Goal: Task Accomplishment & Management: Use online tool/utility

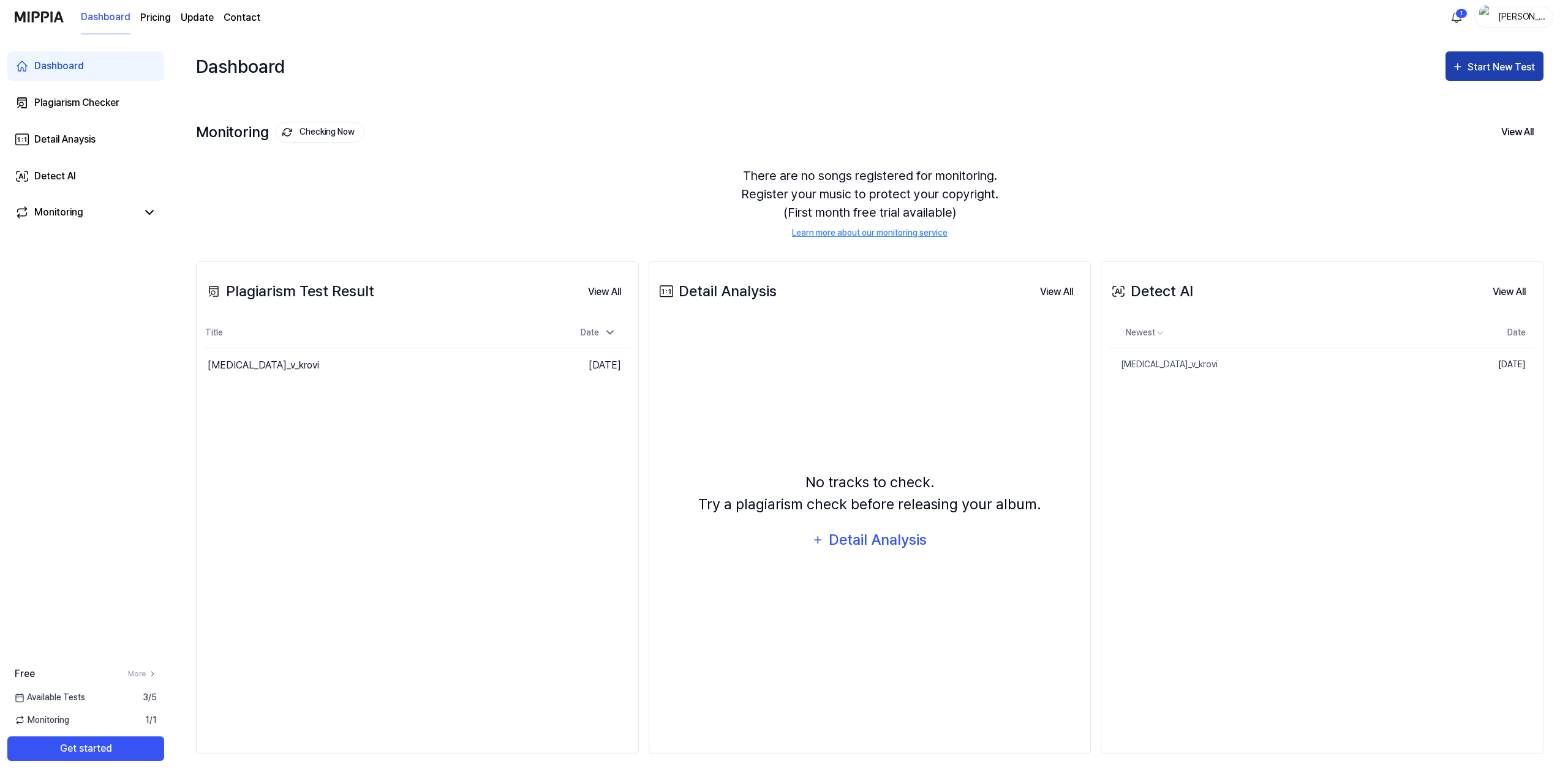
click at [1519, 61] on div "Start New Test" at bounding box center [1502, 68] width 70 height 16
click at [1490, 101] on div "Plagiarism test" at bounding box center [1479, 105] width 107 height 16
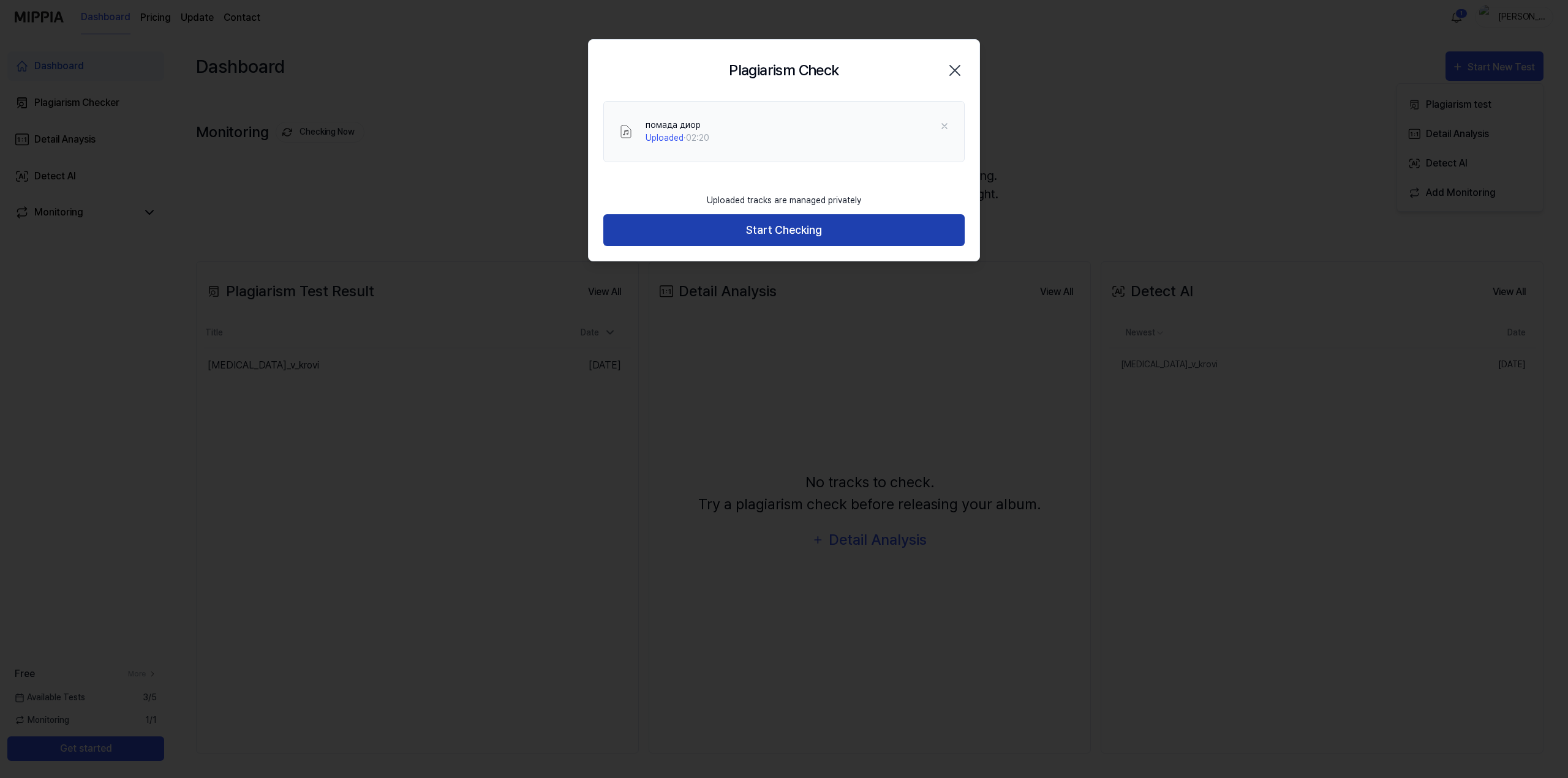
click at [760, 226] on button "Start Checking" at bounding box center [784, 230] width 362 height 32
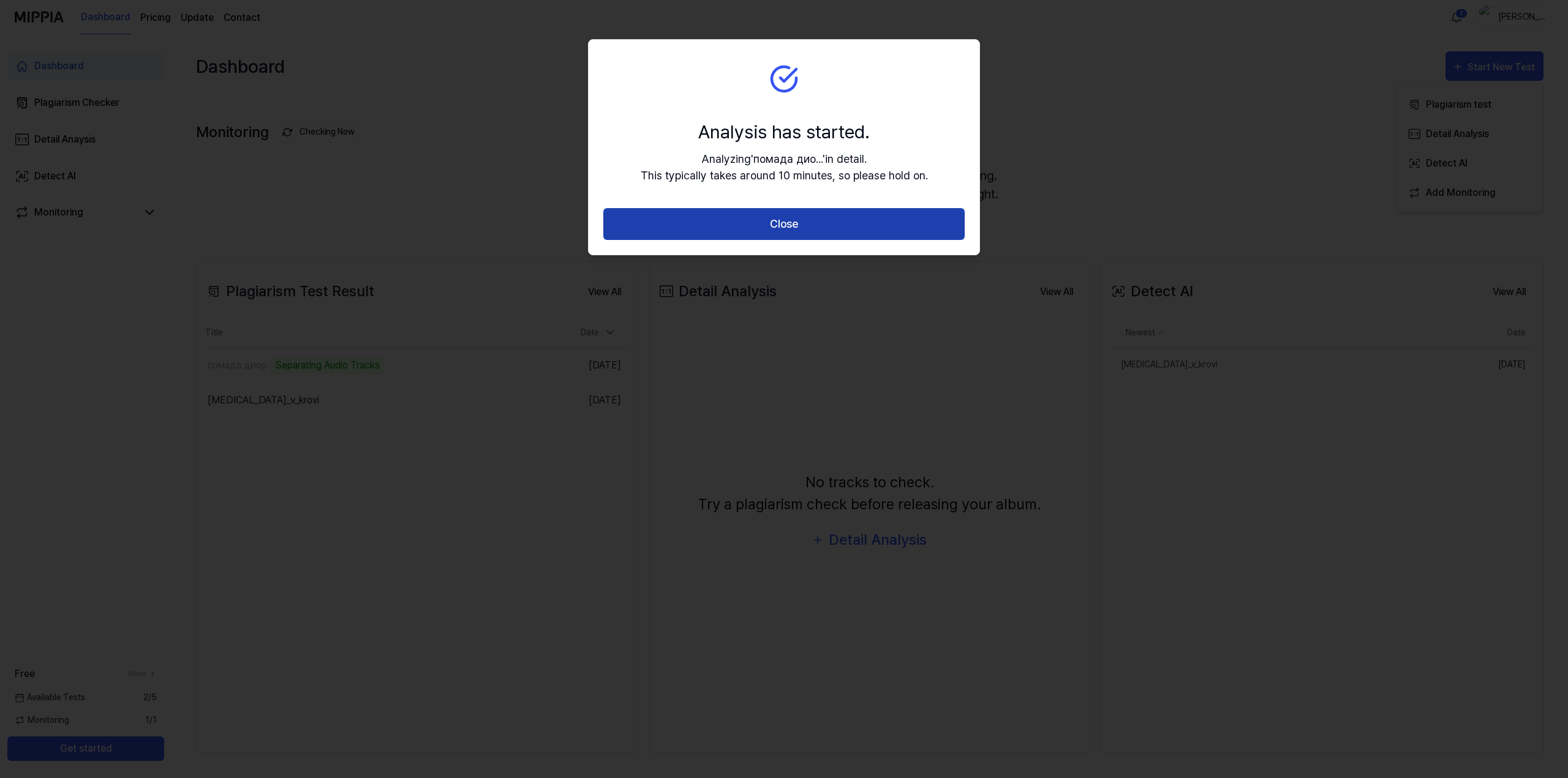
click at [770, 227] on button "Close" at bounding box center [784, 224] width 362 height 32
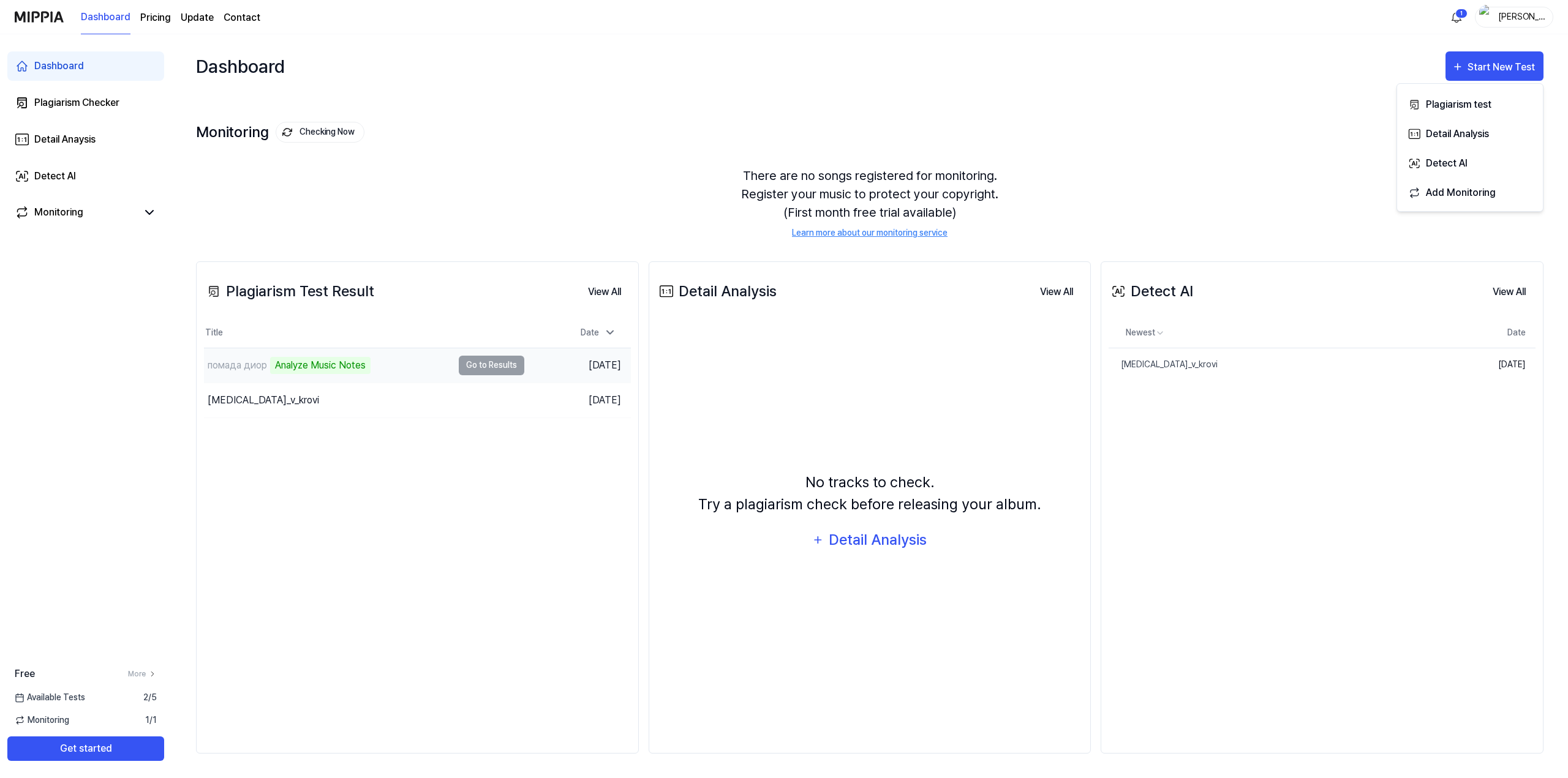
click at [502, 360] on td "помада диор Analyze Music Notes Go to Results" at bounding box center [363, 365] width 320 height 35
click at [495, 395] on button "Go to Results" at bounding box center [491, 400] width 65 height 20
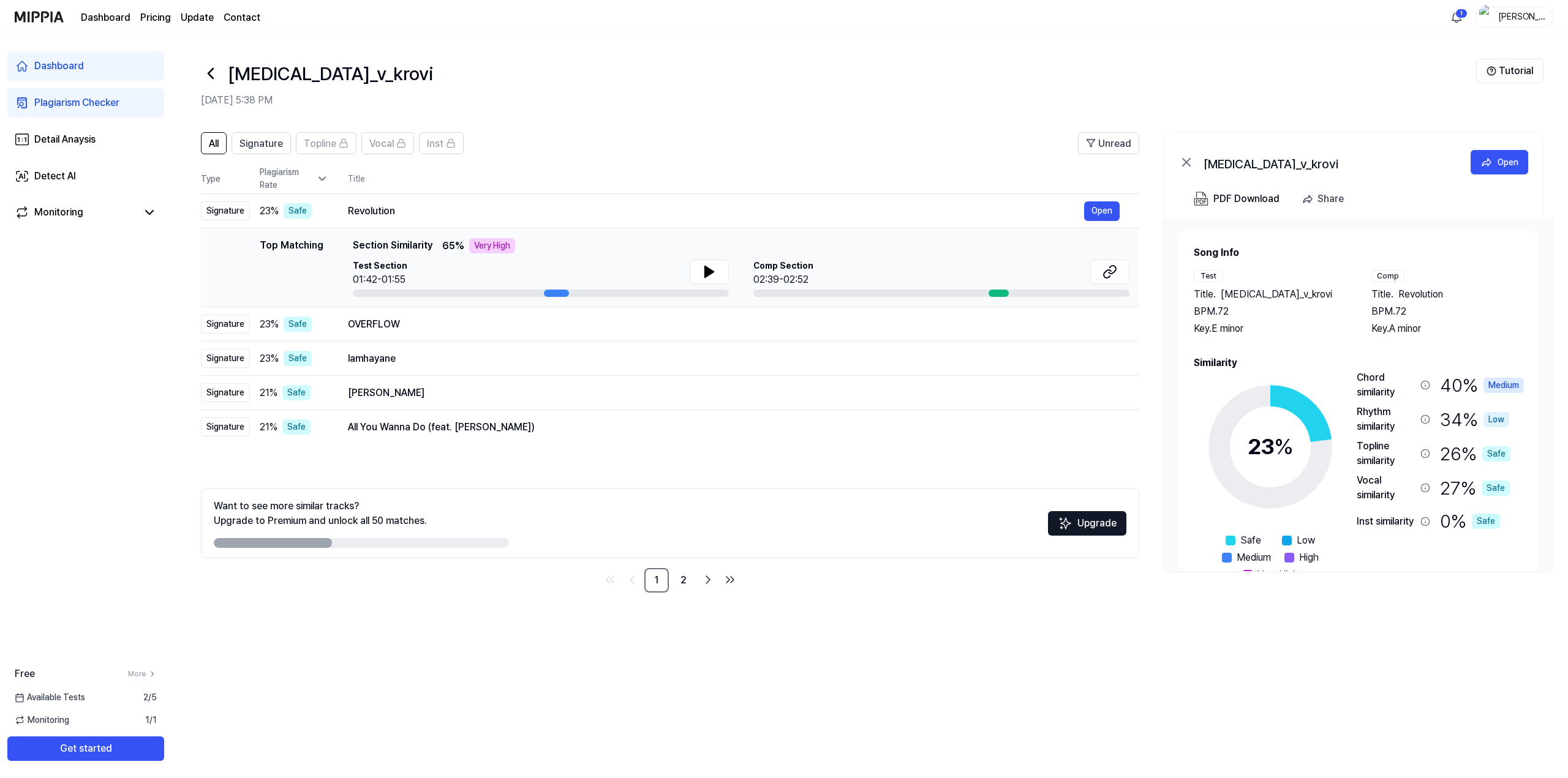
drag, startPoint x: 1354, startPoint y: 378, endPoint x: 1390, endPoint y: 395, distance: 39.8
click at [1390, 395] on div "23 % Safe Low Medium High Very High Chord similarity 40 % Medium Rhythm similar…" at bounding box center [1359, 476] width 330 height 212
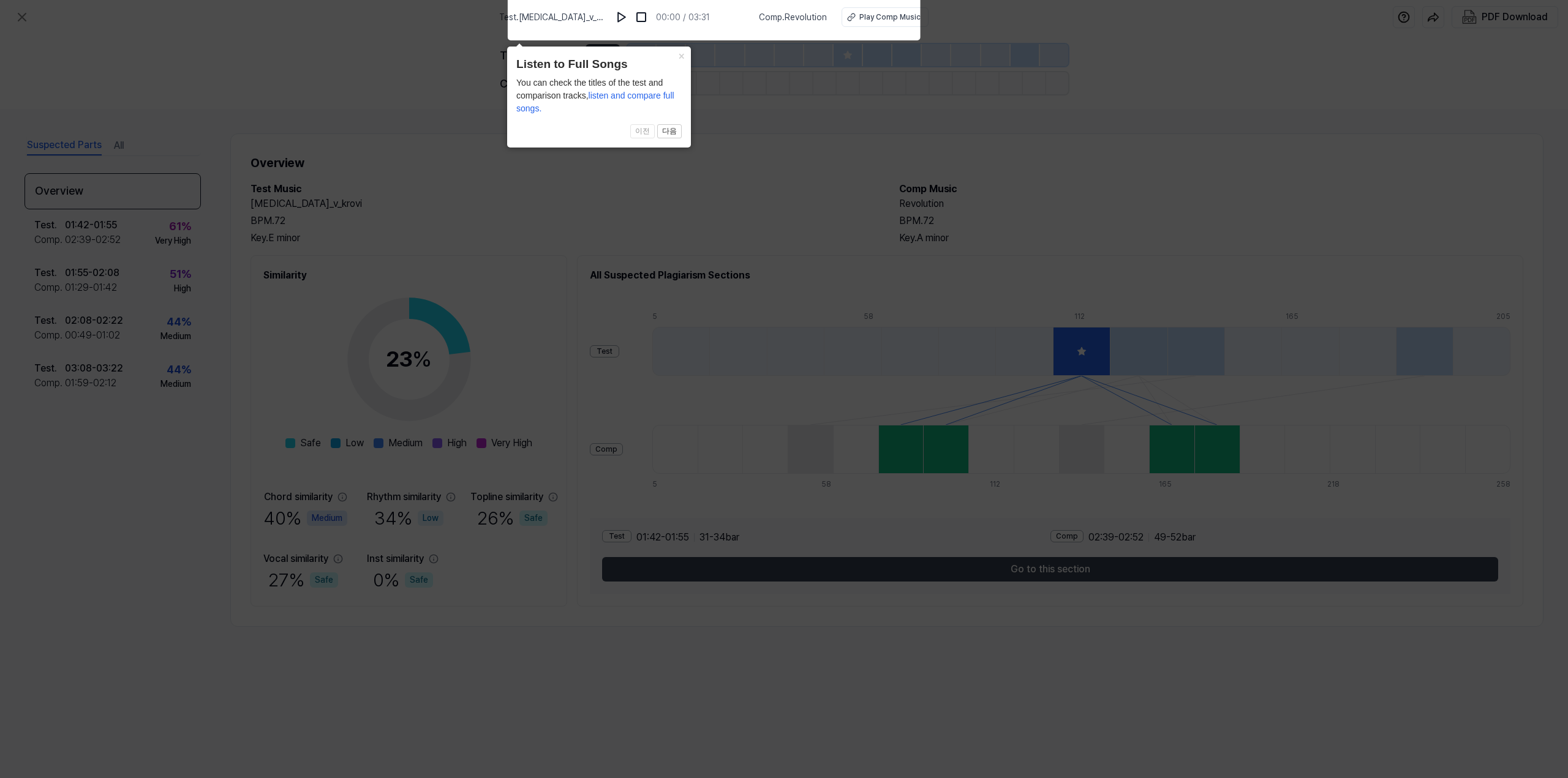
click at [837, 143] on icon at bounding box center [784, 386] width 1568 height 784
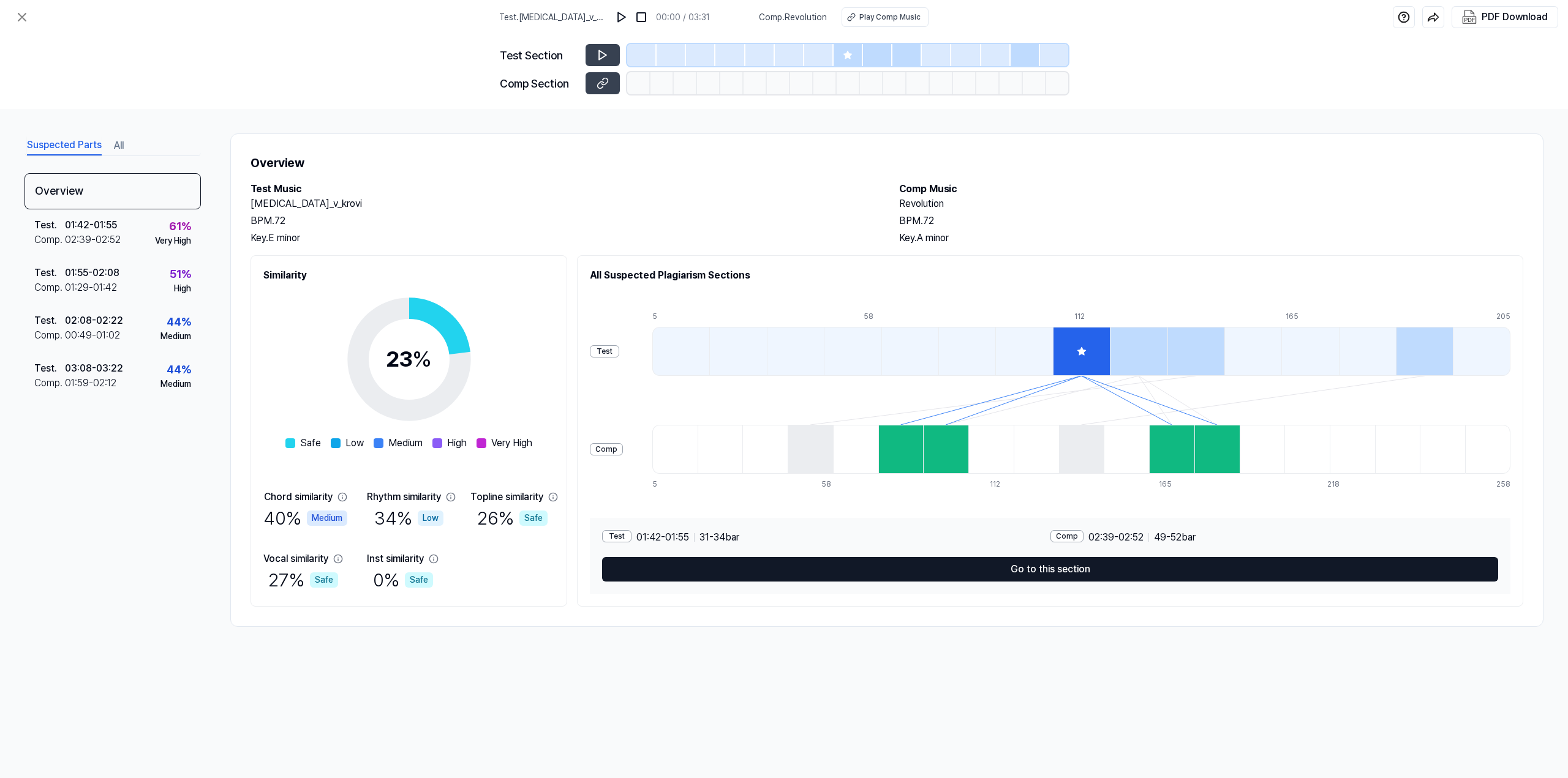
click at [1037, 568] on button "Go to this section" at bounding box center [1050, 569] width 896 height 24
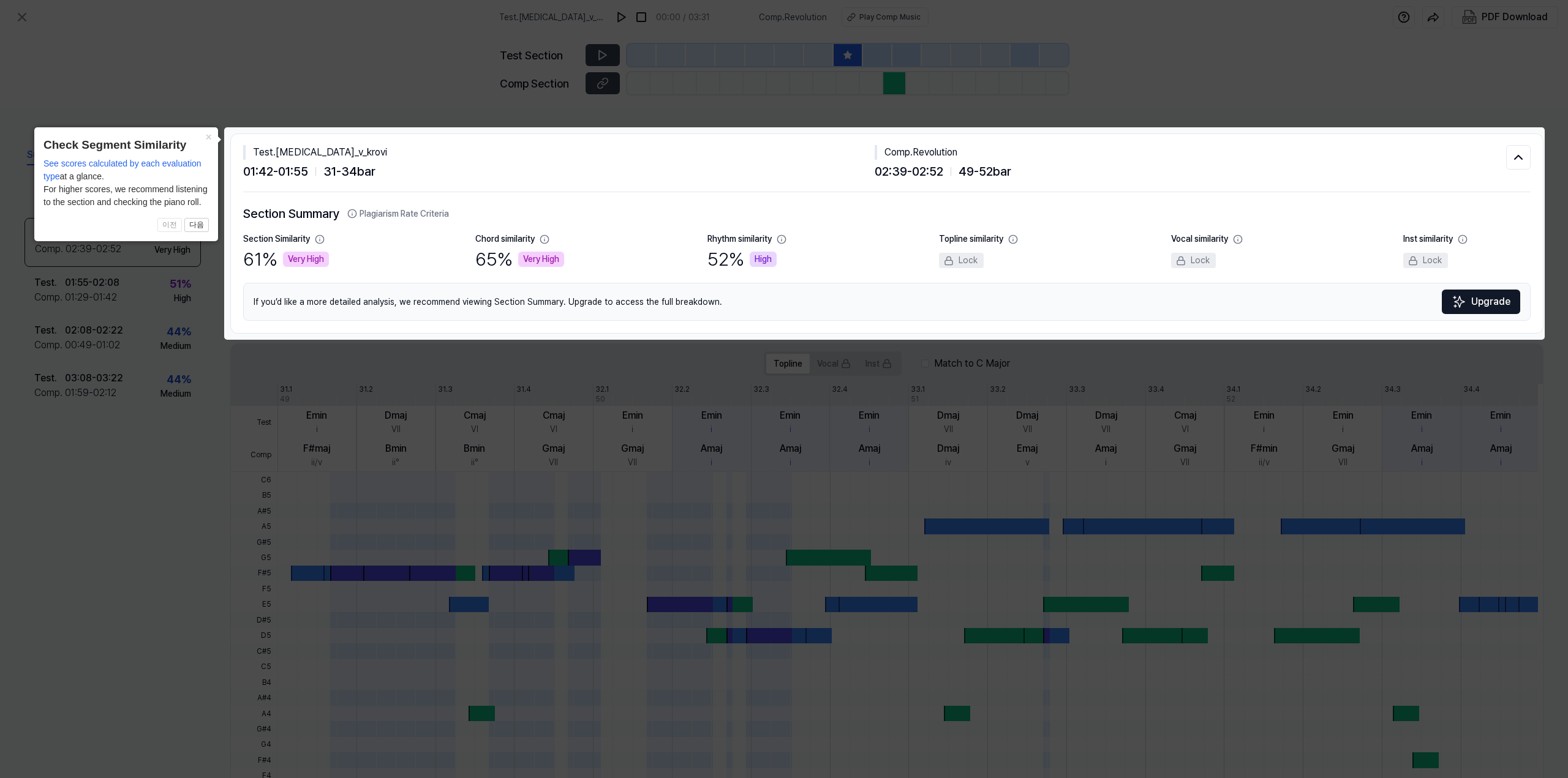
click at [1149, 87] on icon at bounding box center [784, 389] width 1568 height 778
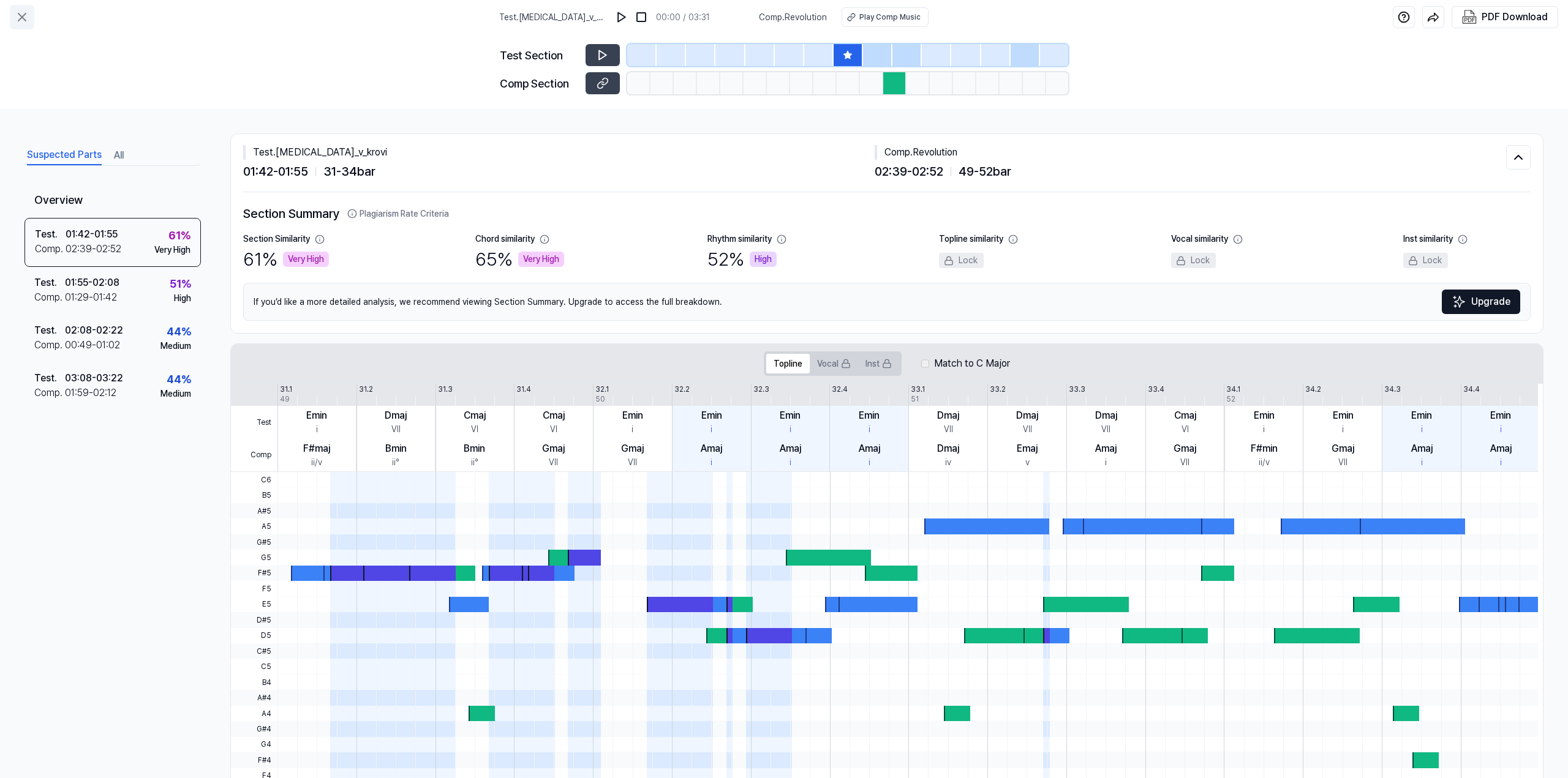
click at [24, 20] on icon at bounding box center [21, 17] width 7 height 7
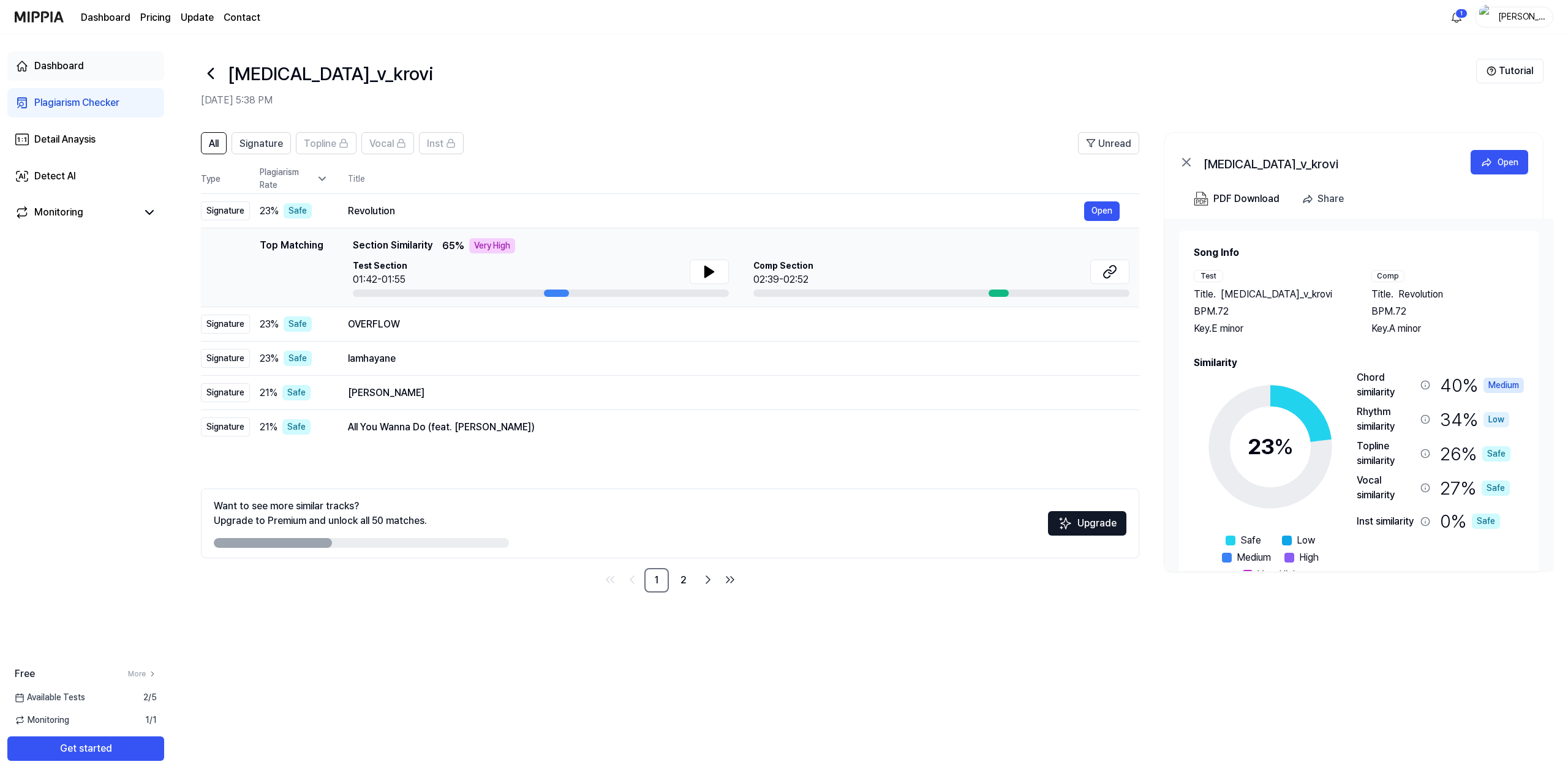
click at [73, 65] on div "Dashboard" at bounding box center [59, 66] width 50 height 15
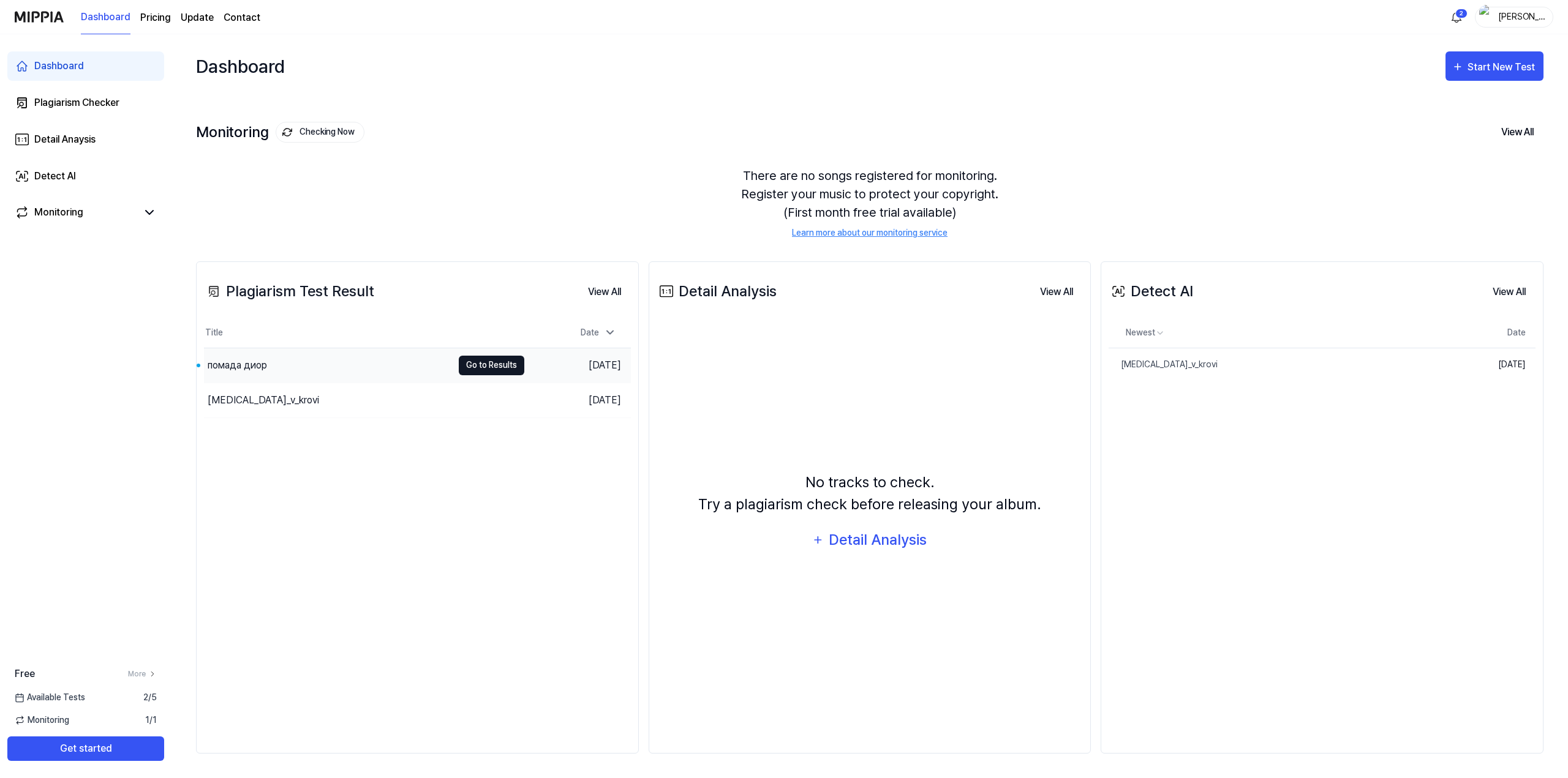
click at [481, 369] on button "Go to Results" at bounding box center [491, 365] width 65 height 20
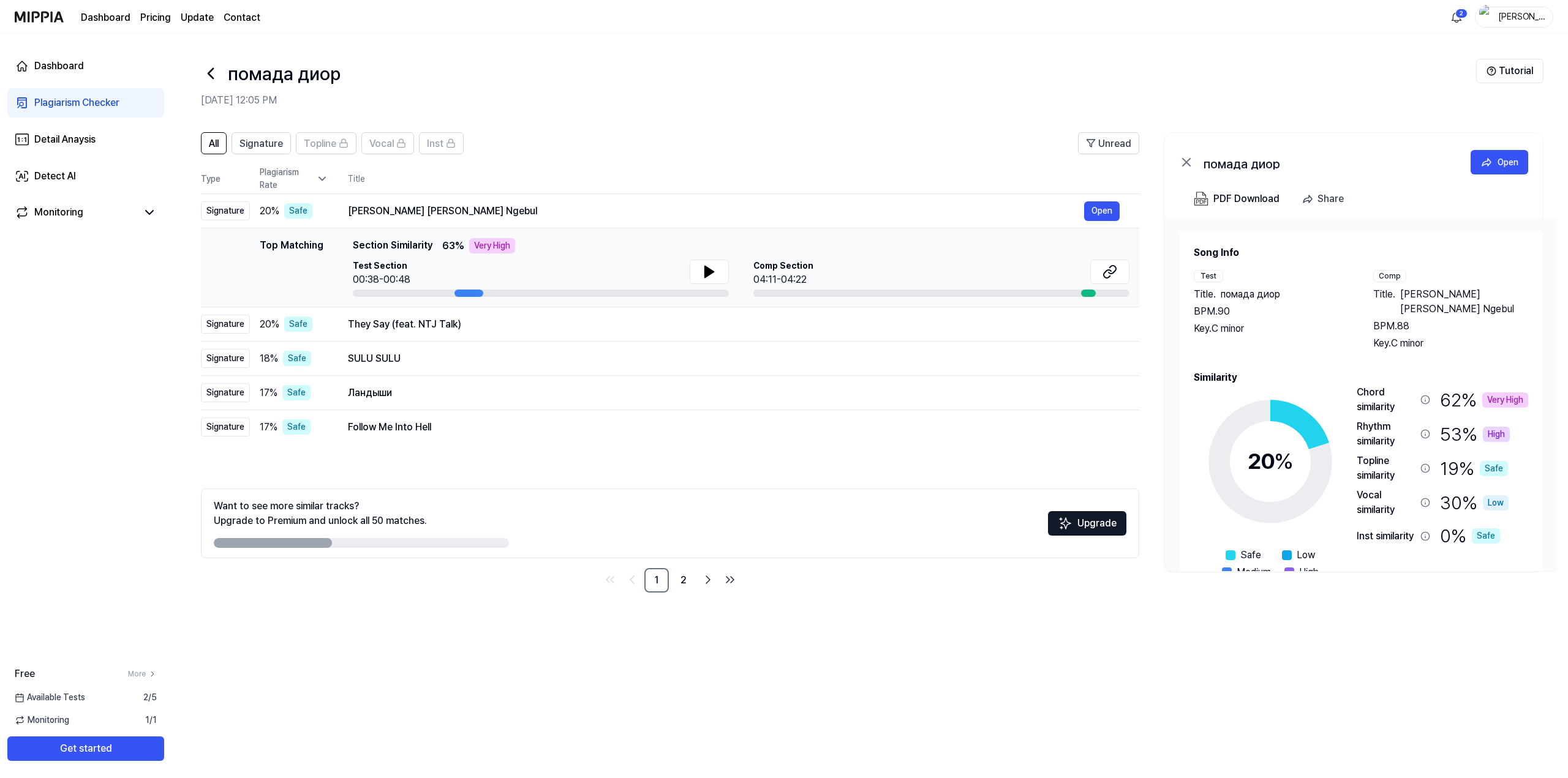
click at [1379, 385] on div "Chord similarity" at bounding box center [1386, 399] width 59 height 29
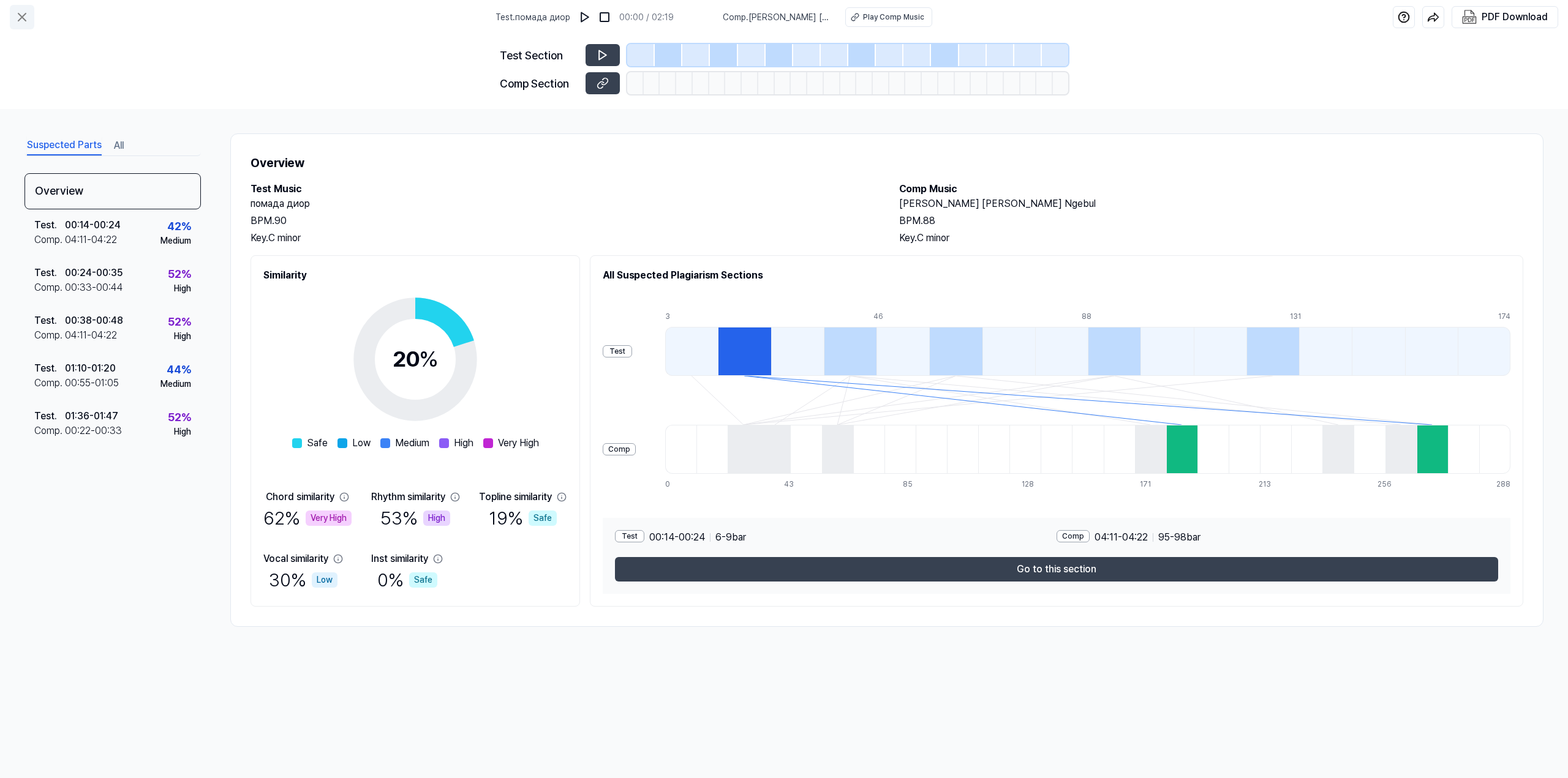
click at [22, 19] on icon at bounding box center [22, 17] width 15 height 15
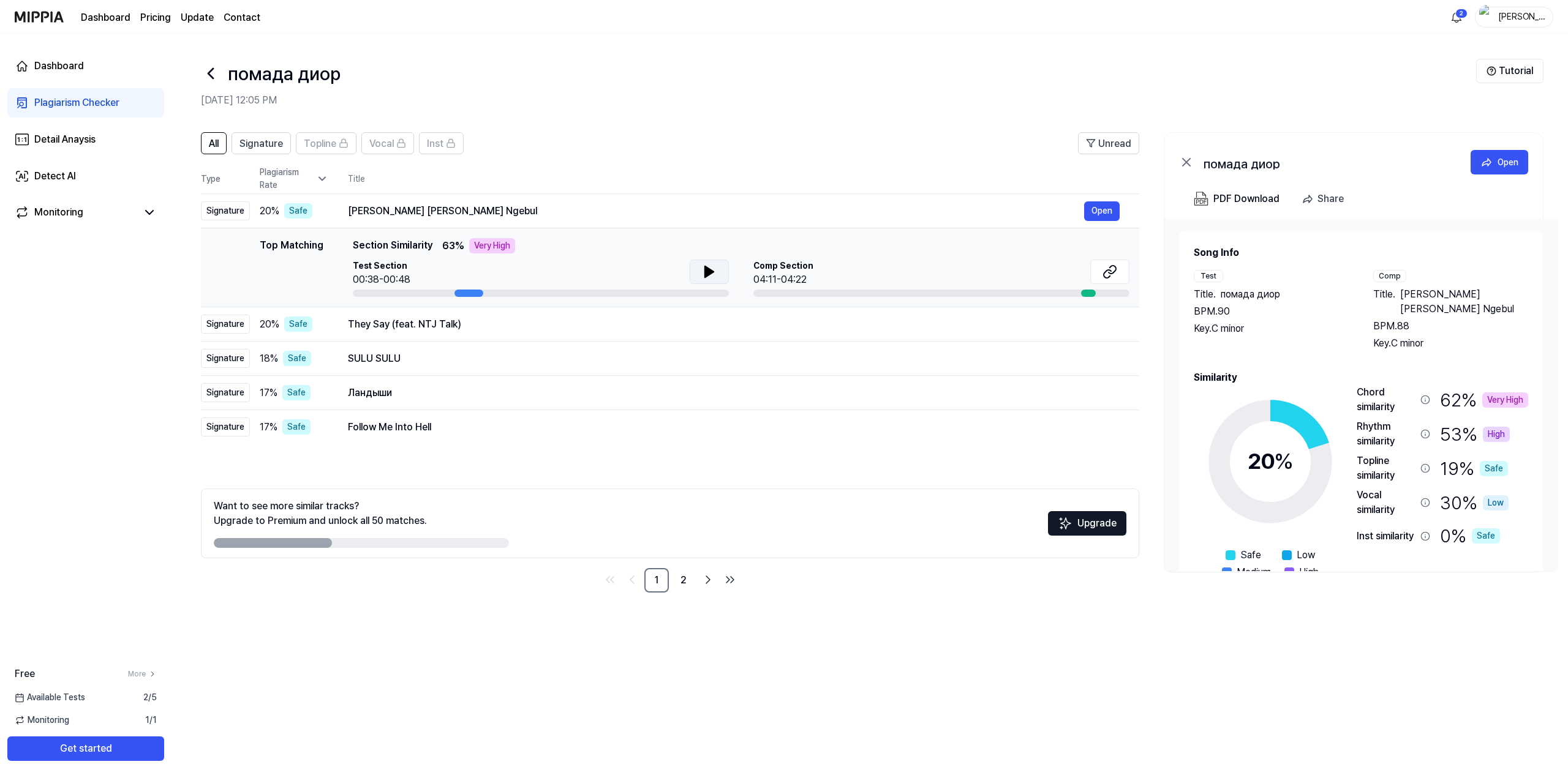
click at [710, 273] on icon at bounding box center [709, 272] width 9 height 11
click at [711, 273] on icon at bounding box center [711, 272] width 2 height 9
click at [711, 273] on icon at bounding box center [709, 272] width 9 height 11
click at [1096, 211] on button "Open" at bounding box center [1101, 211] width 35 height 20
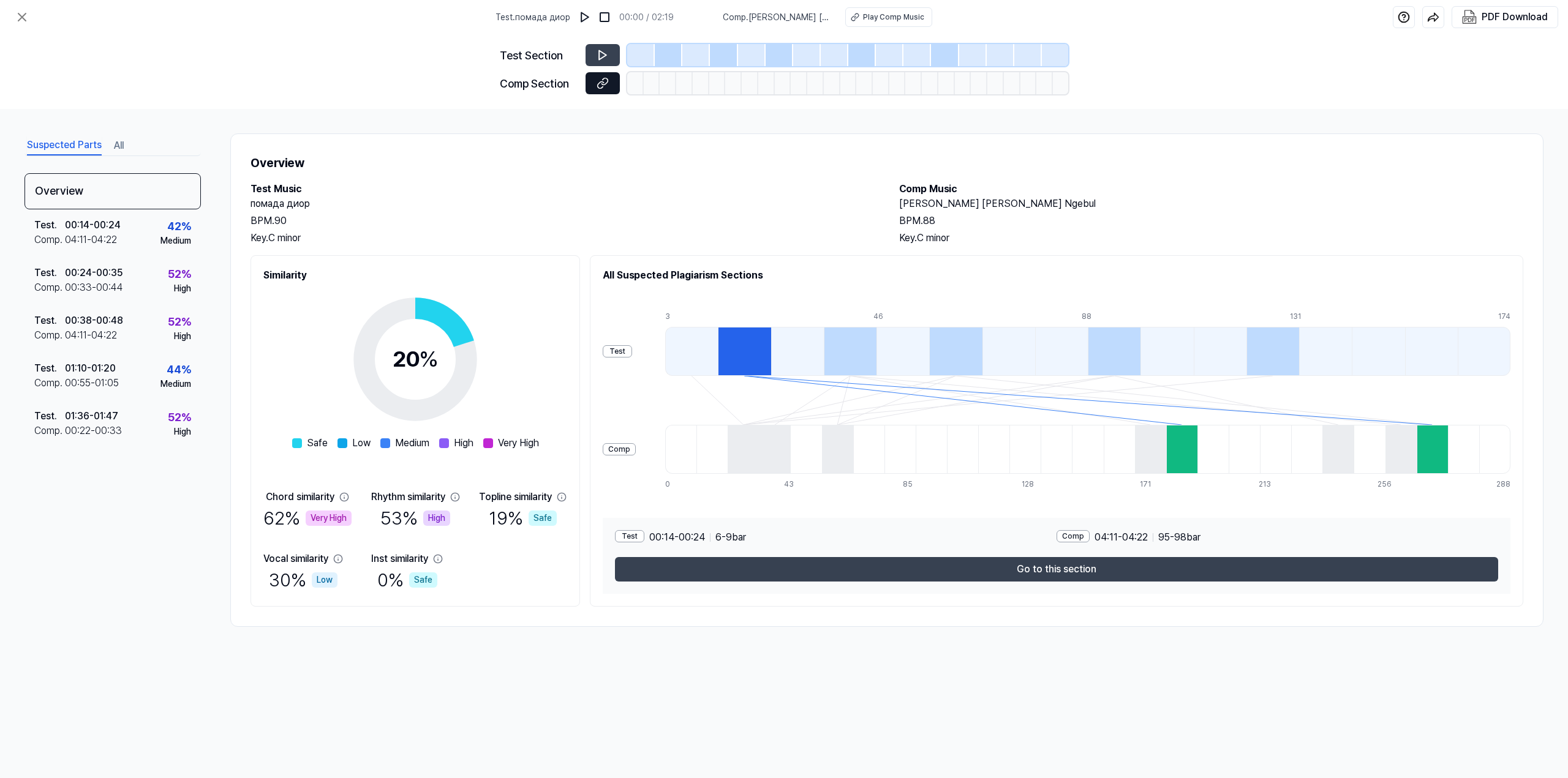
click at [606, 78] on icon at bounding box center [603, 83] width 13 height 13
click at [586, 51] on button at bounding box center [603, 55] width 35 height 22
click at [603, 57] on icon at bounding box center [602, 56] width 7 height 9
click at [27, 16] on icon at bounding box center [22, 17] width 15 height 15
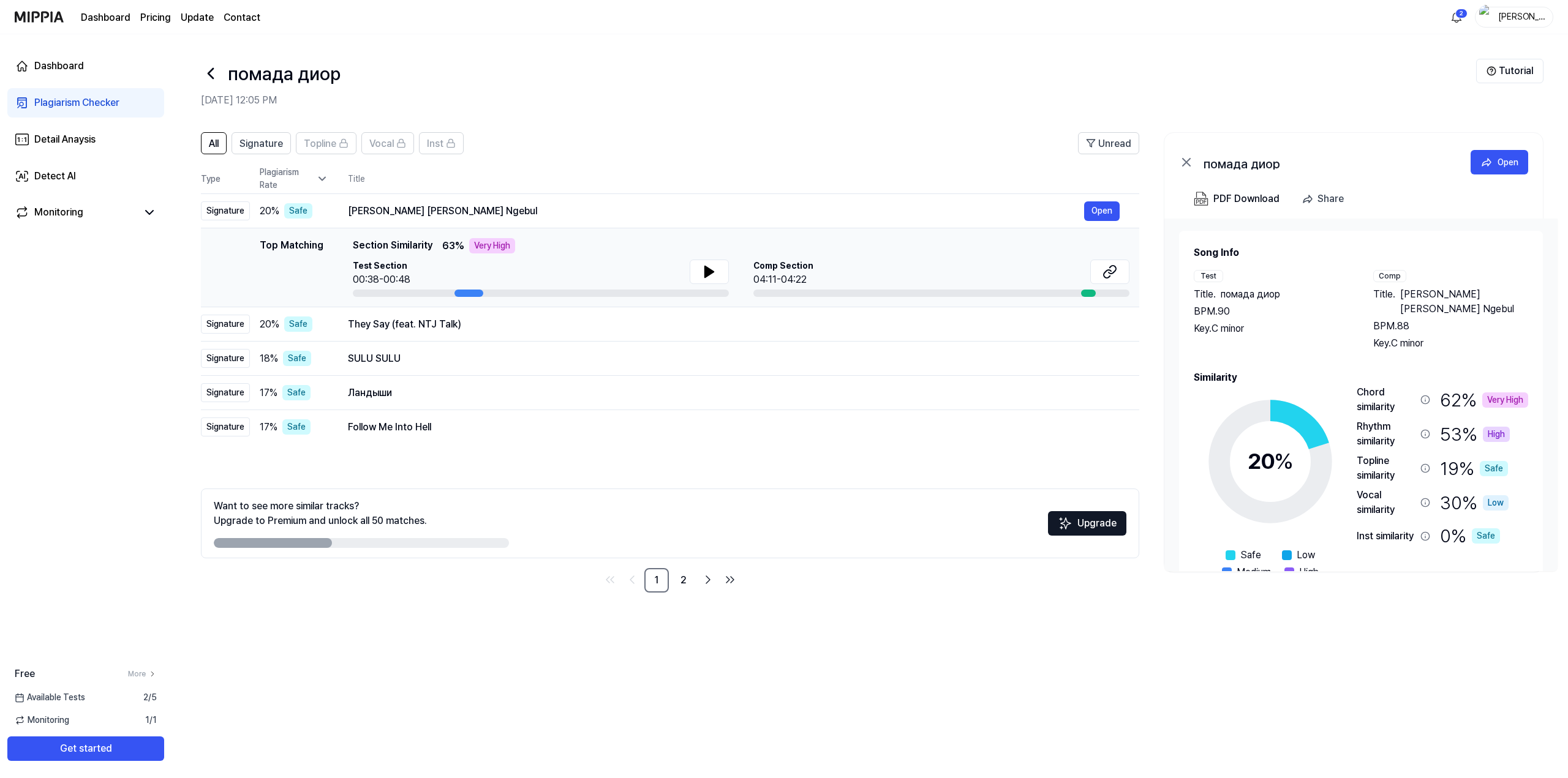
click at [769, 270] on span "Comp Section" at bounding box center [783, 266] width 60 height 13
click at [770, 270] on span "Comp Section" at bounding box center [783, 266] width 60 height 13
click at [714, 270] on icon at bounding box center [709, 272] width 15 height 15
click at [483, 248] on div "Very High" at bounding box center [492, 245] width 46 height 15
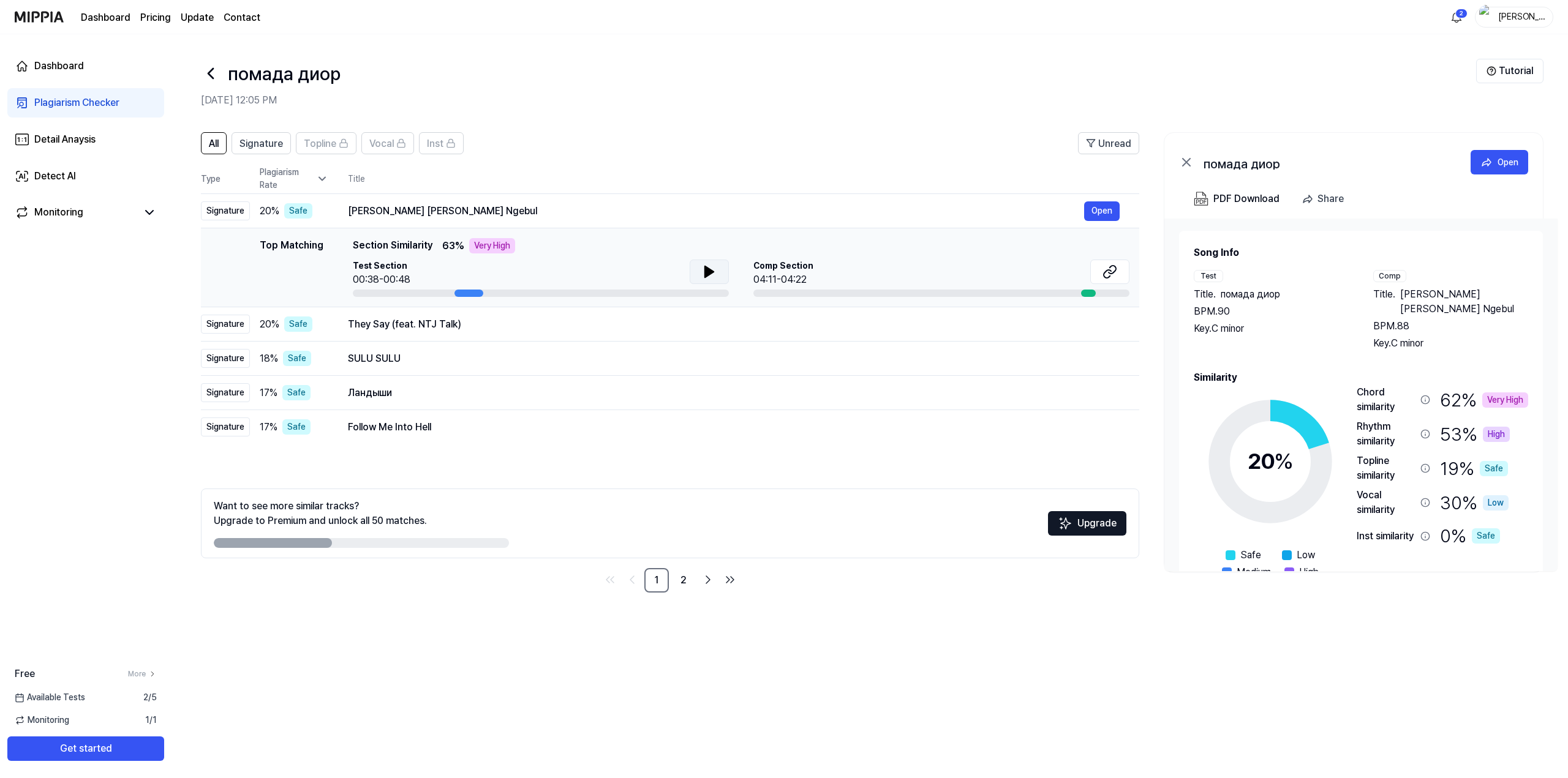
click at [304, 244] on div "Top Matching" at bounding box center [291, 267] width 64 height 59
drag, startPoint x: 298, startPoint y: 243, endPoint x: 483, endPoint y: 245, distance: 185.0
click at [483, 245] on div "Top Matching Top Matching Section Similarity 63 % Very High Test Section 00:38-…" at bounding box center [670, 267] width 919 height 59
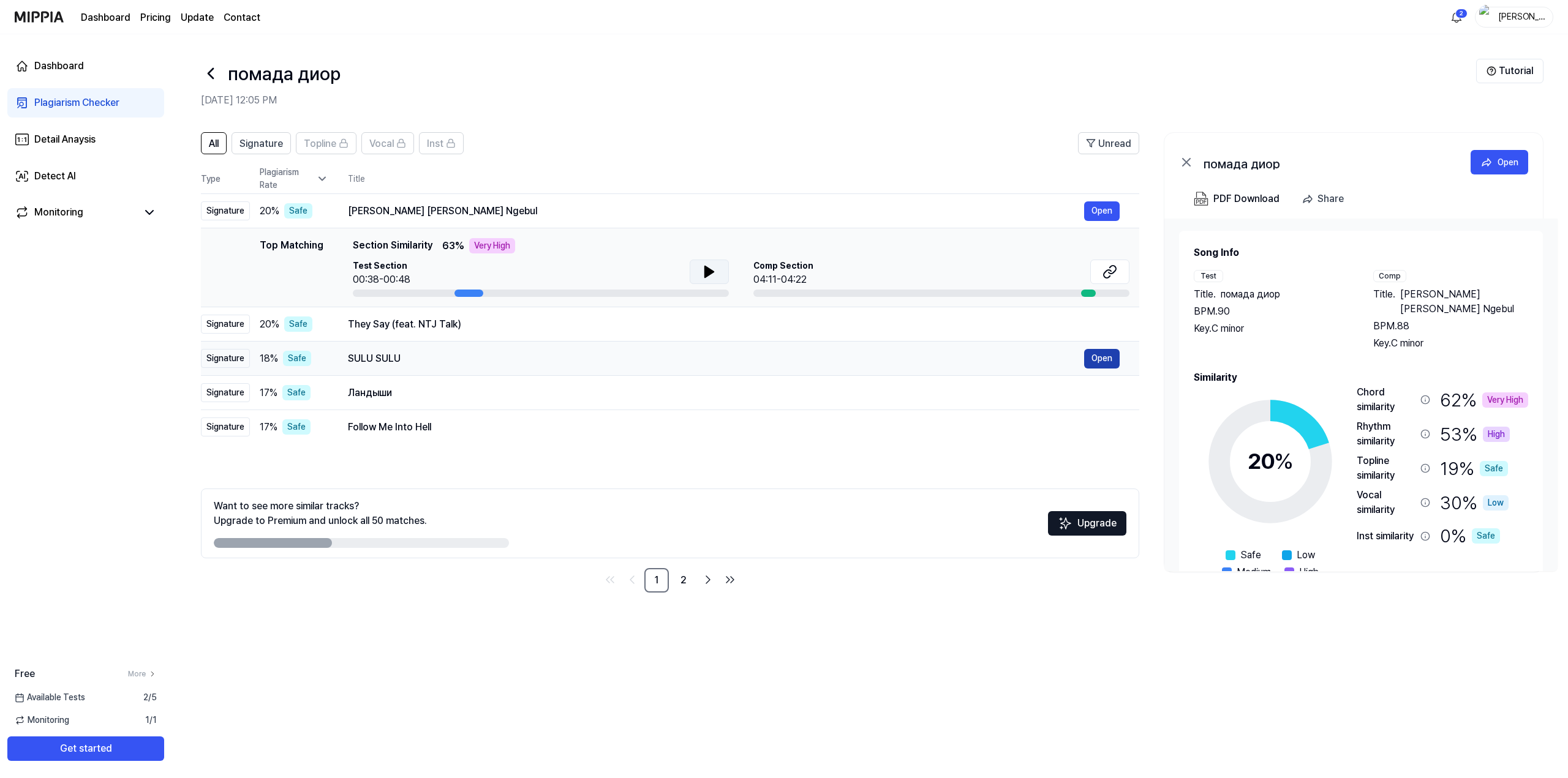
click at [1092, 360] on button "Open" at bounding box center [1101, 358] width 35 height 20
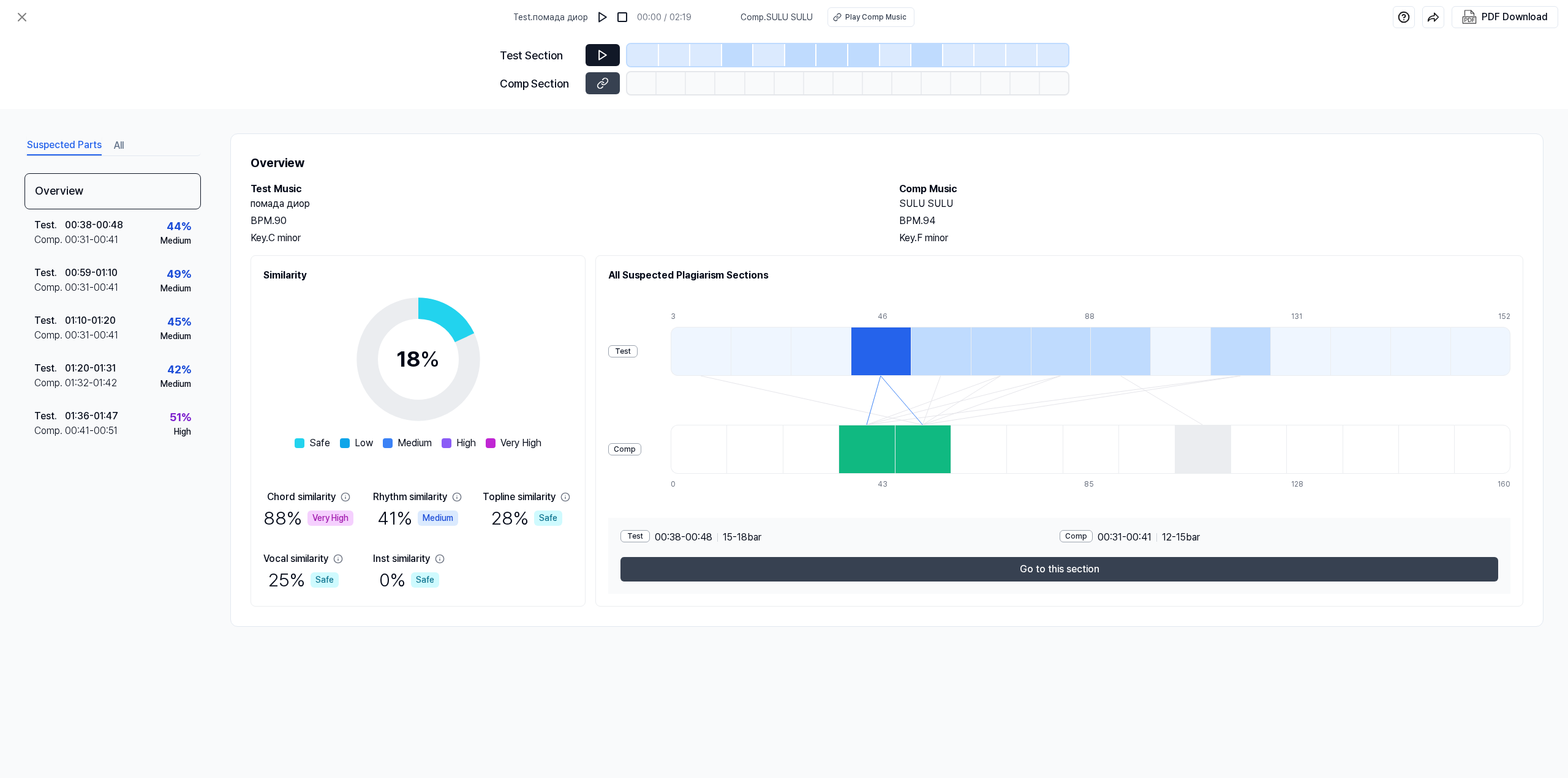
click at [597, 54] on icon at bounding box center [603, 55] width 13 height 13
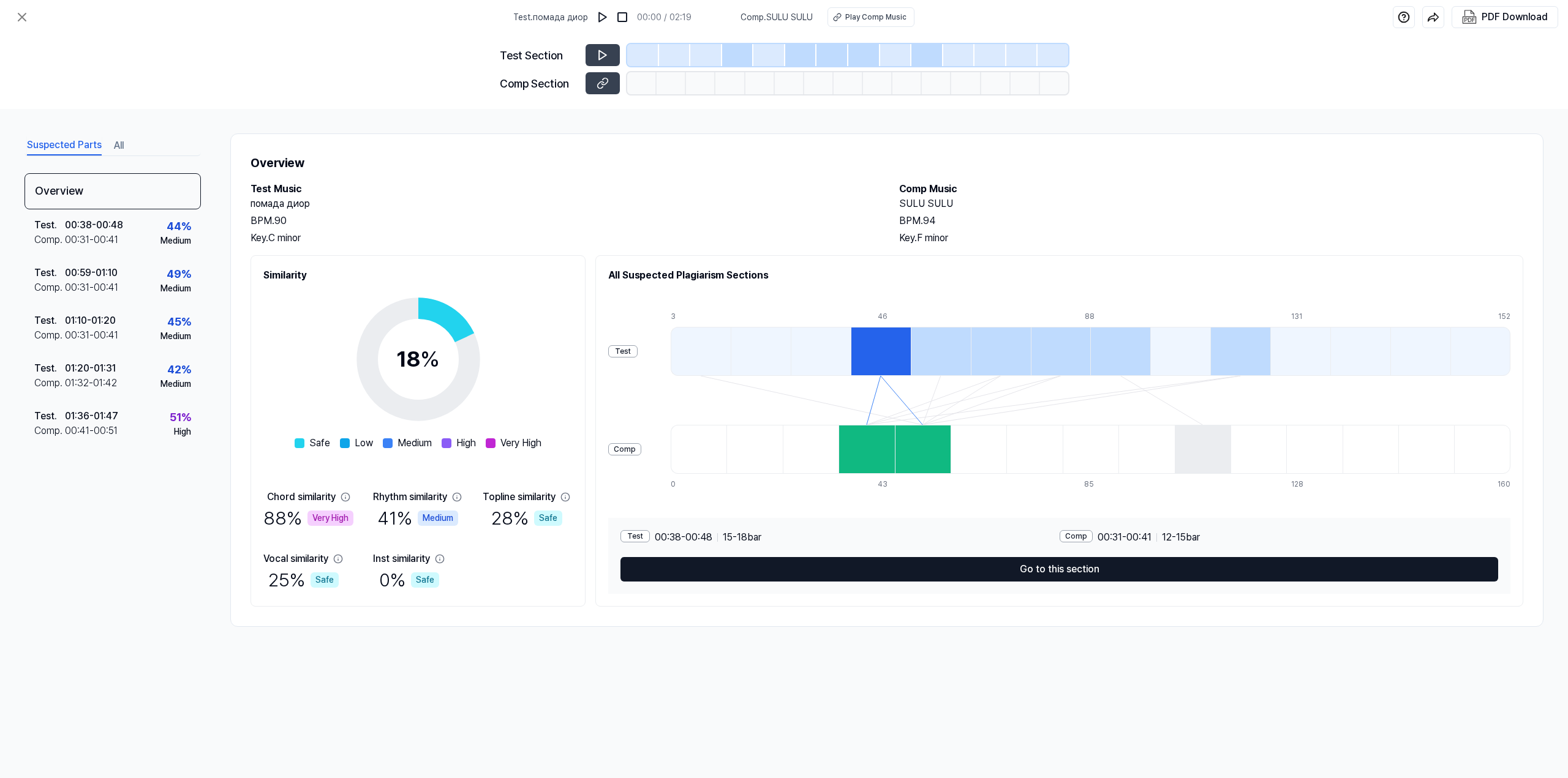
click at [988, 570] on button "Go to this section" at bounding box center [1059, 569] width 877 height 24
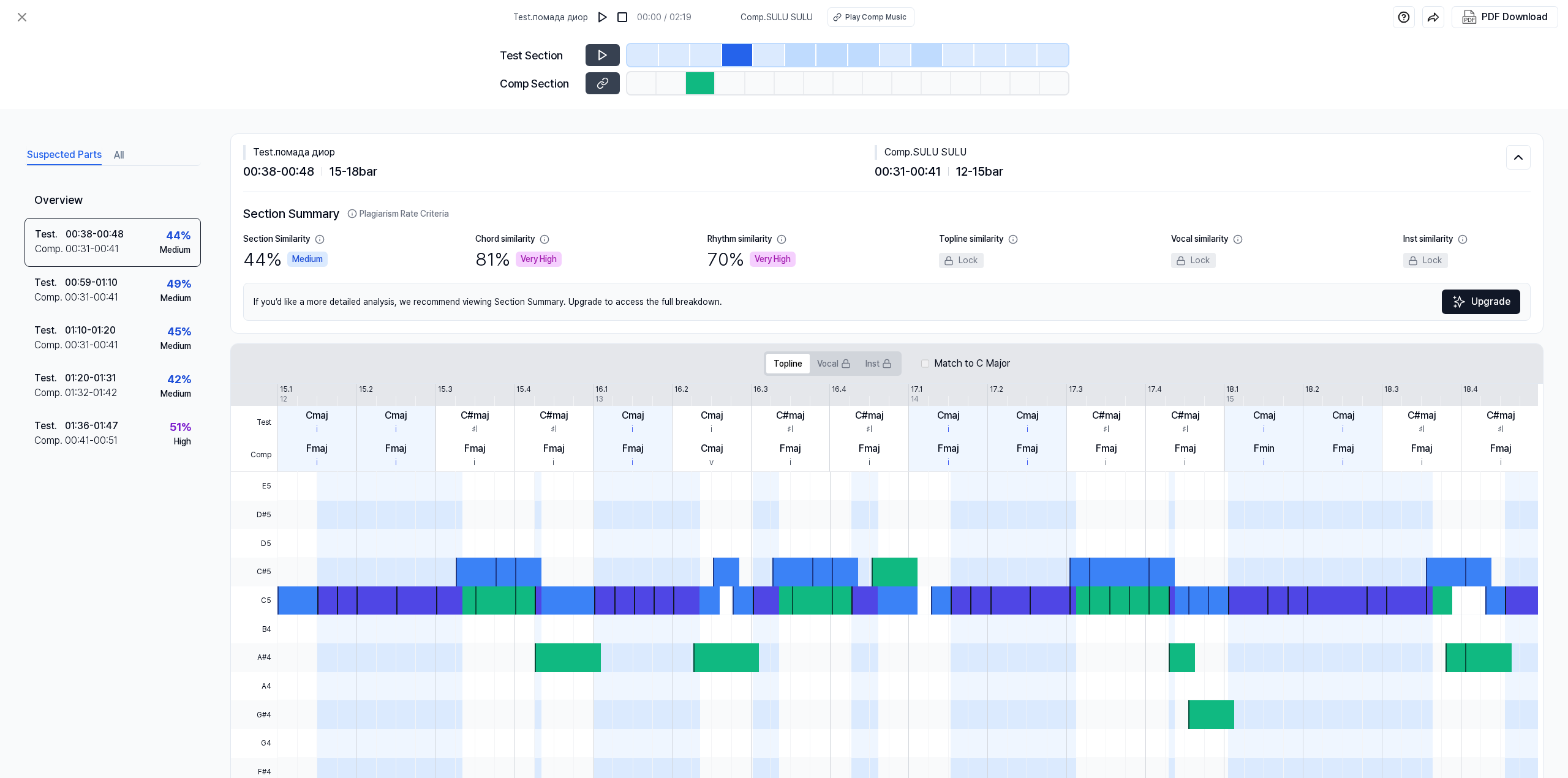
click at [522, 238] on div "Chord similarity" at bounding box center [505, 239] width 60 height 13
click at [24, 16] on icon at bounding box center [22, 17] width 15 height 15
